Goal: Information Seeking & Learning: Learn about a topic

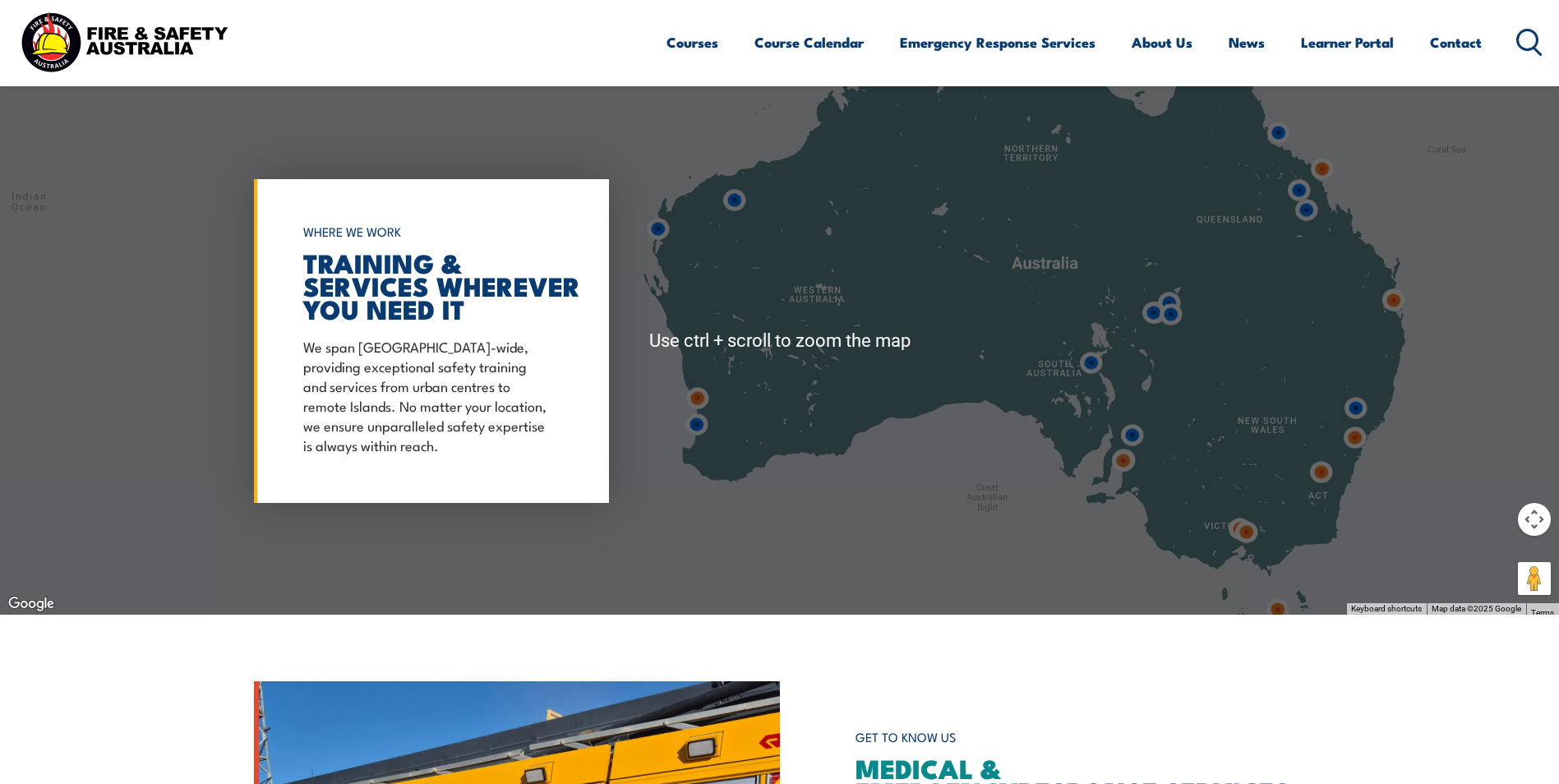
scroll to position [686, 0]
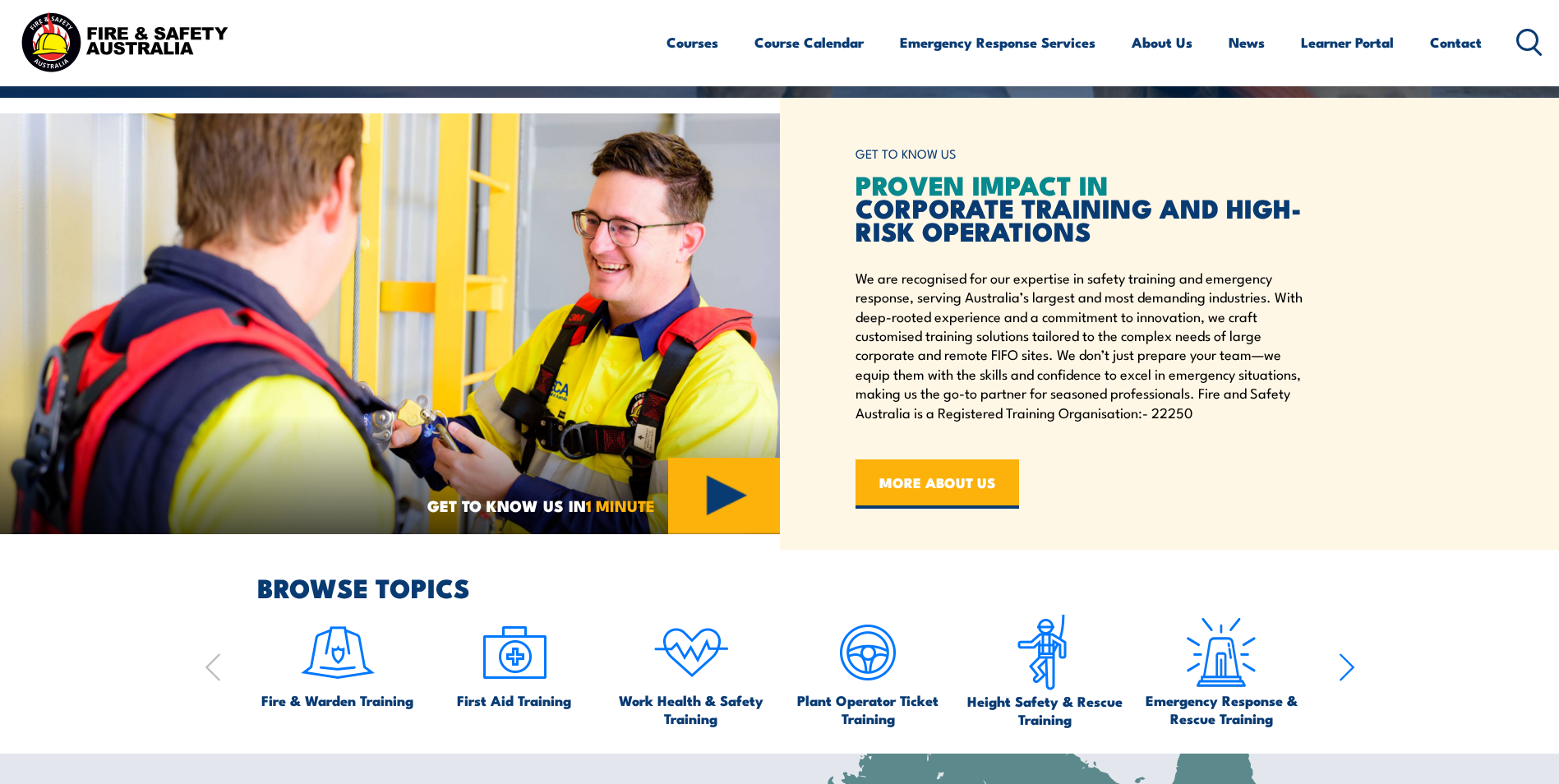
click at [208, 669] on icon "button" at bounding box center [213, 667] width 13 height 27
click at [1343, 671] on icon "button" at bounding box center [1347, 667] width 16 height 33
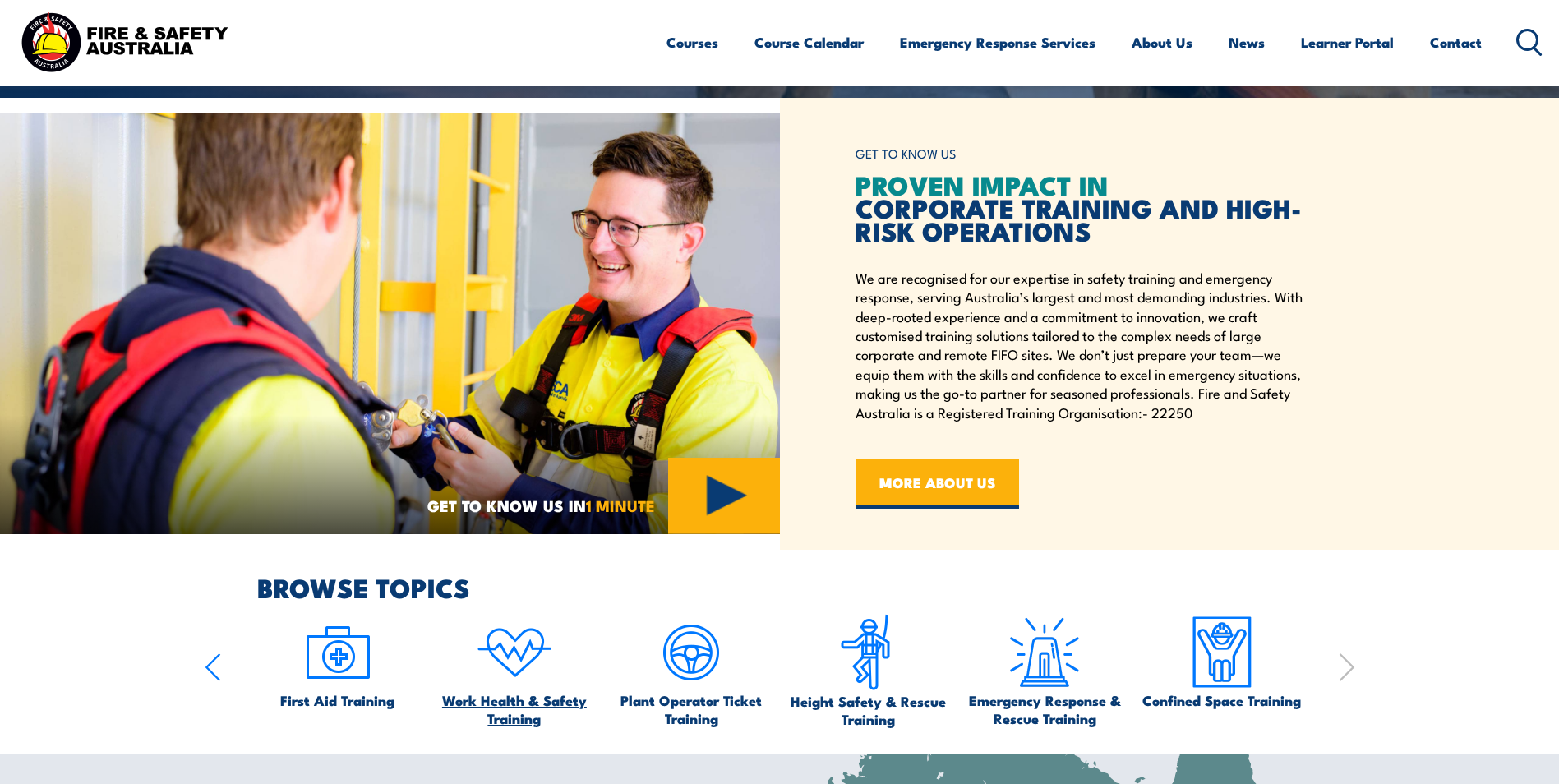
click at [526, 716] on span "Work Health & Safety Training" at bounding box center [514, 708] width 161 height 36
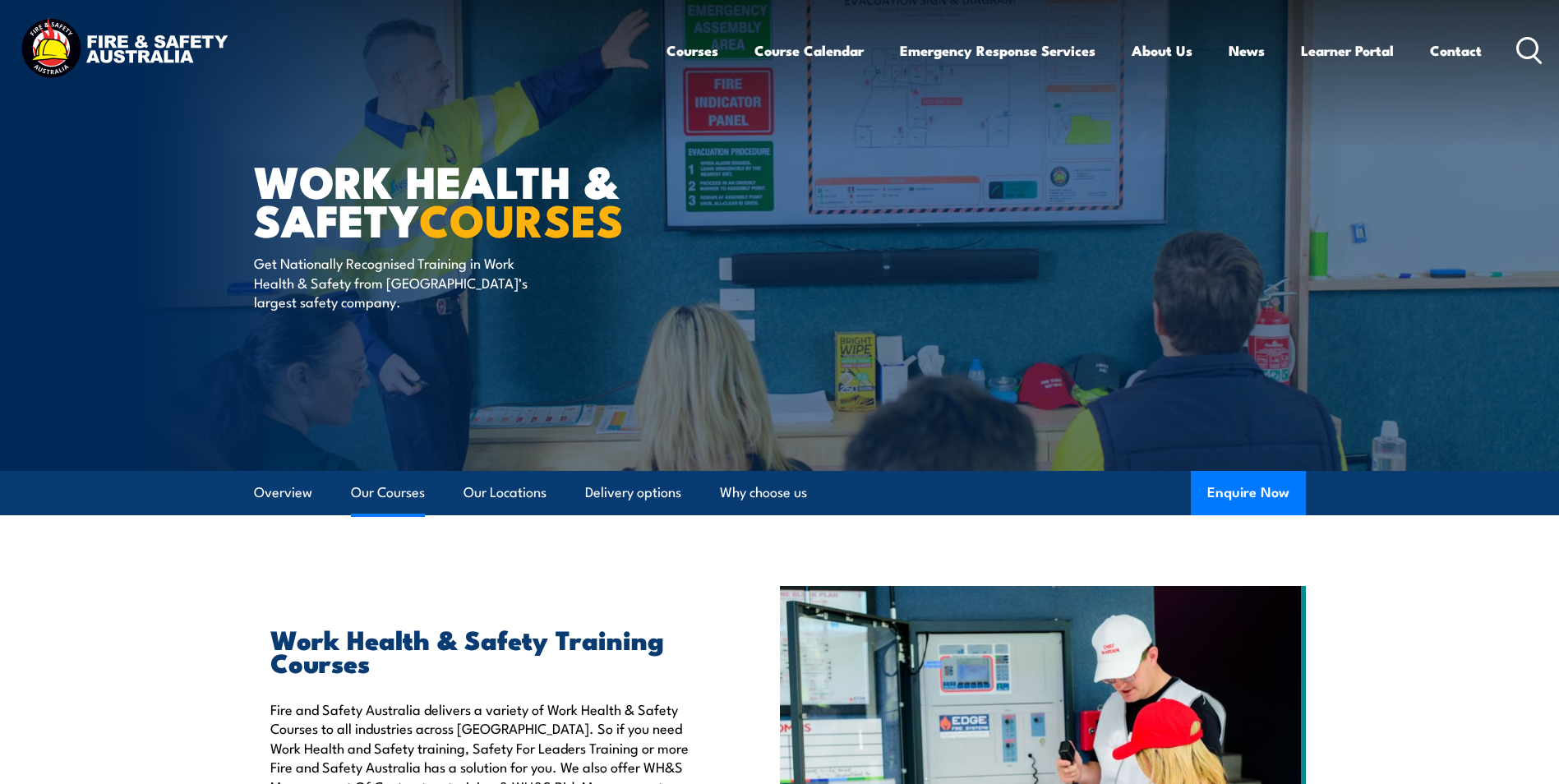
click at [369, 494] on link "Our Courses" at bounding box center [387, 492] width 74 height 44
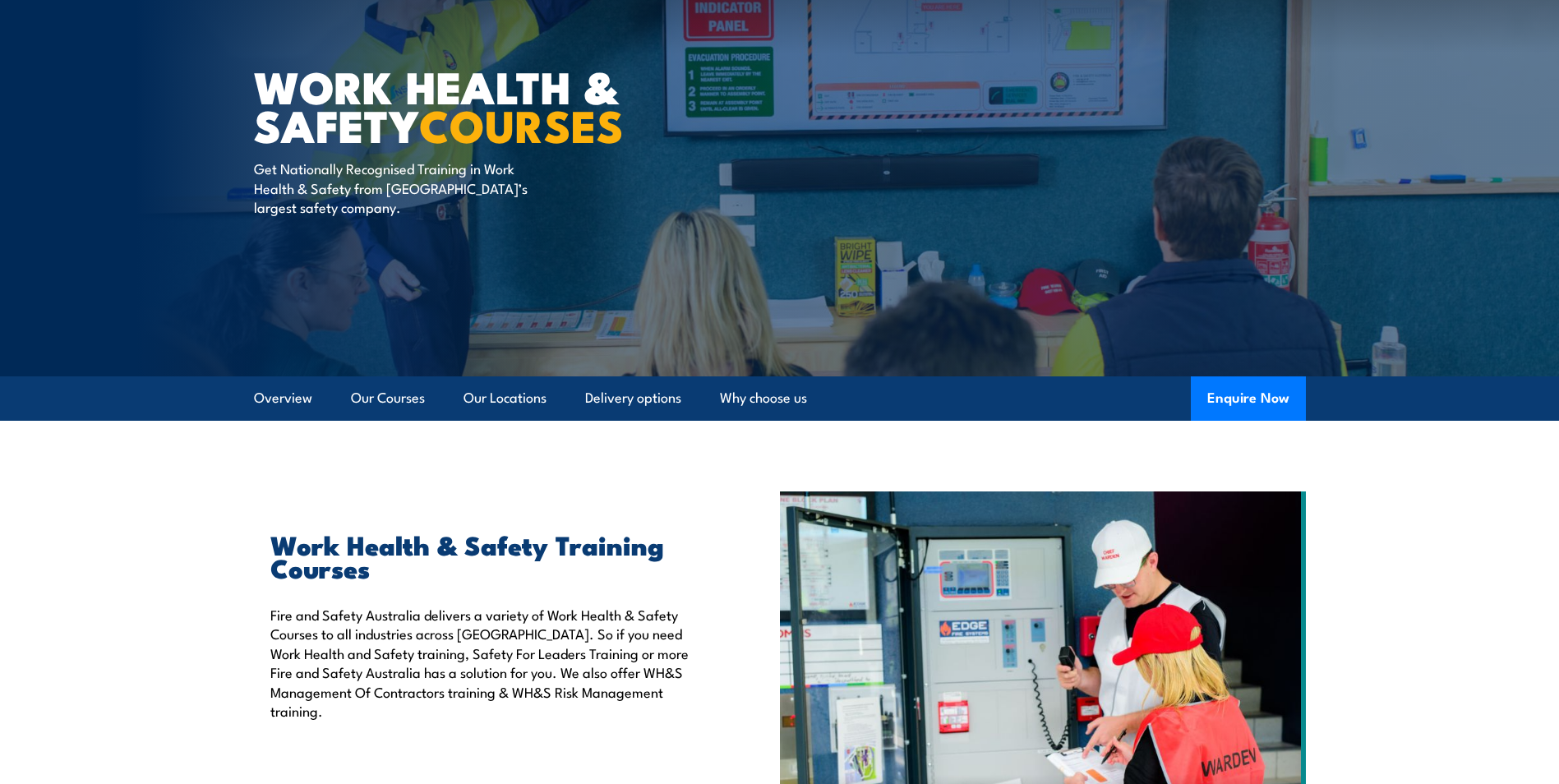
scroll to position [77, 0]
